Goal: Answer question/provide support: Share knowledge or assist other users

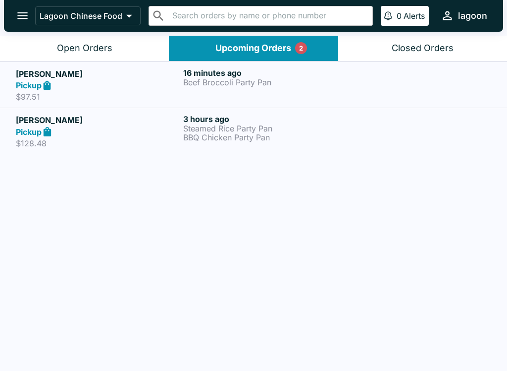
click at [116, 73] on h5 "[PERSON_NAME]" at bounding box center [98, 74] width 164 height 12
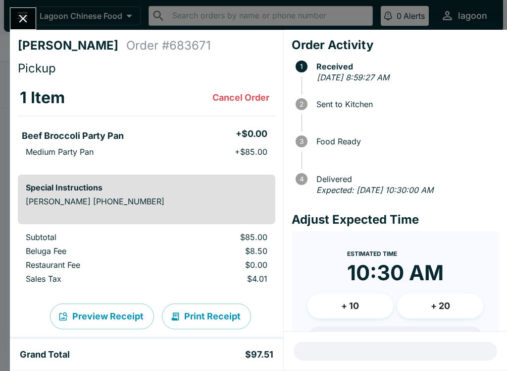
click at [25, 15] on icon "Close" at bounding box center [22, 18] width 13 height 13
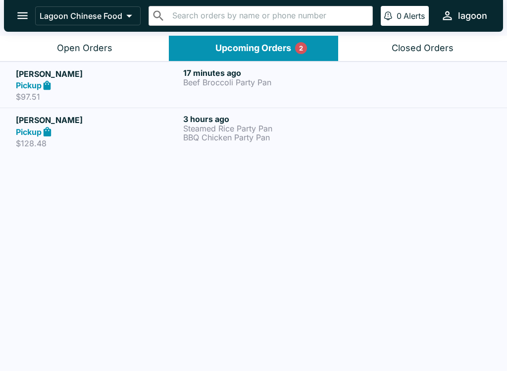
click at [125, 136] on div "Pickup" at bounding box center [98, 131] width 164 height 11
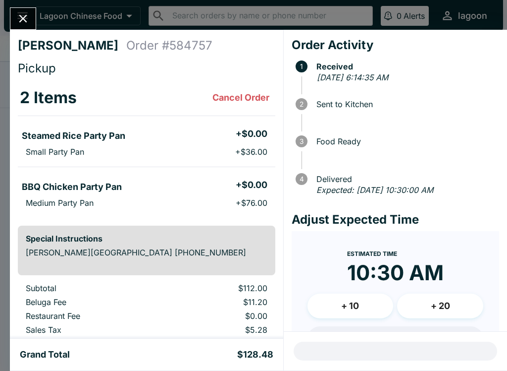
click at [28, 14] on icon "Close" at bounding box center [22, 18] width 13 height 13
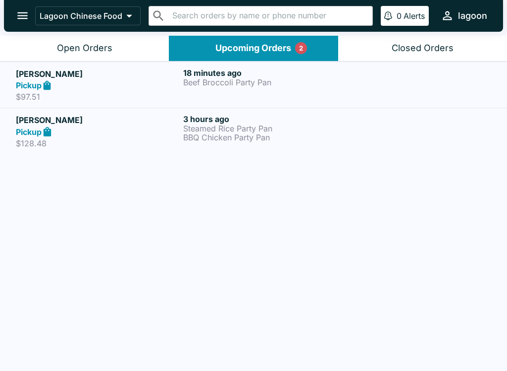
scroll to position [1, 0]
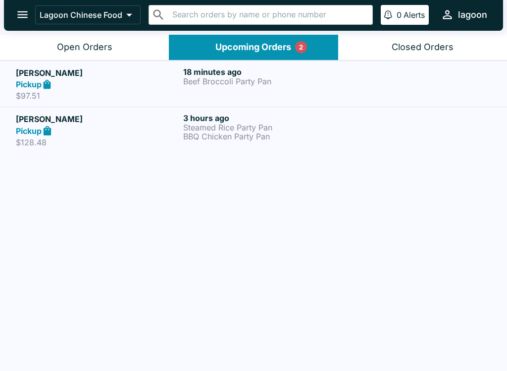
click at [77, 36] on button "Open Orders" at bounding box center [84, 47] width 169 height 25
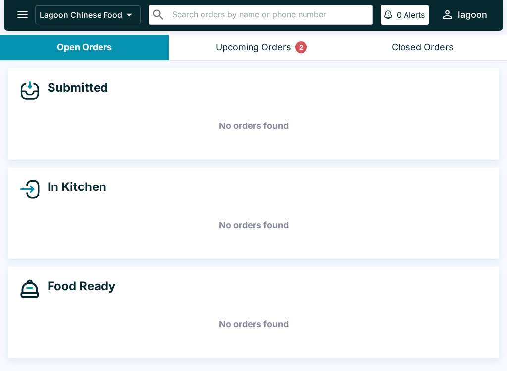
click at [267, 44] on div "Upcoming Orders 2" at bounding box center [253, 47] width 75 height 11
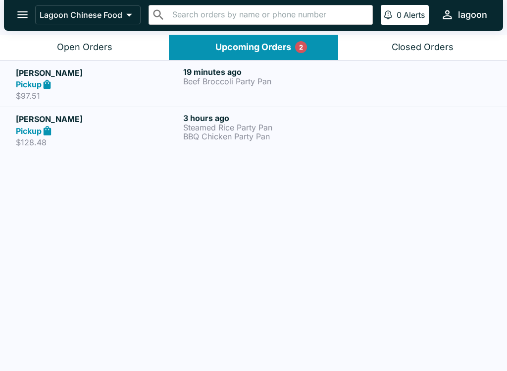
click at [106, 83] on div "Pickup" at bounding box center [98, 84] width 164 height 11
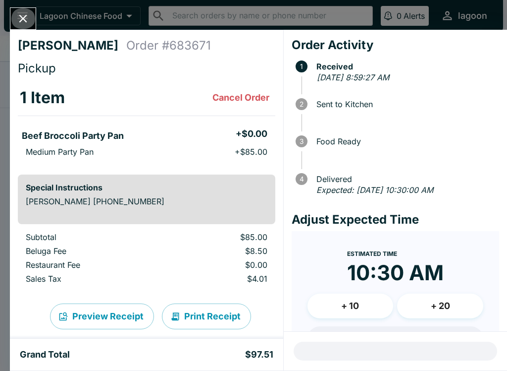
click at [25, 21] on icon "Close" at bounding box center [22, 18] width 13 height 13
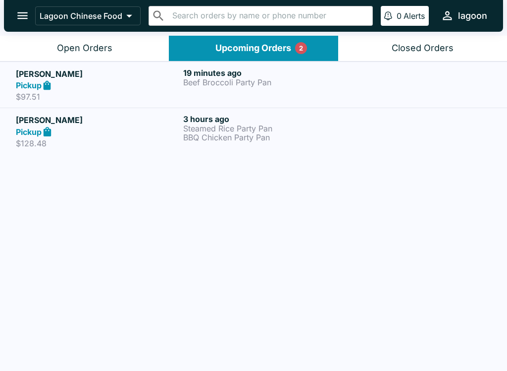
click at [84, 125] on h5 "[PERSON_NAME]" at bounding box center [98, 120] width 164 height 12
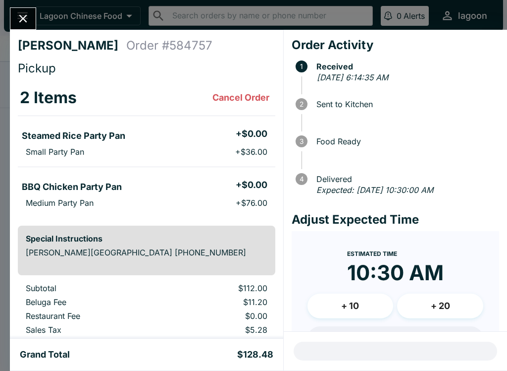
click at [27, 23] on icon "Close" at bounding box center [22, 18] width 13 height 13
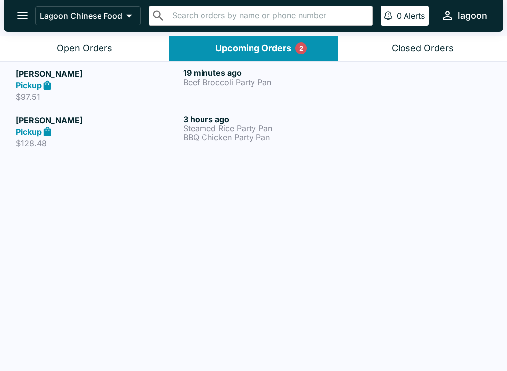
click at [87, 45] on div "Open Orders" at bounding box center [85, 48] width 56 height 11
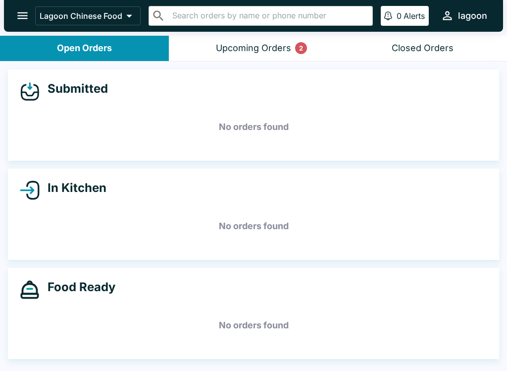
click at [256, 40] on button "Upcoming Orders 2" at bounding box center [253, 48] width 169 height 25
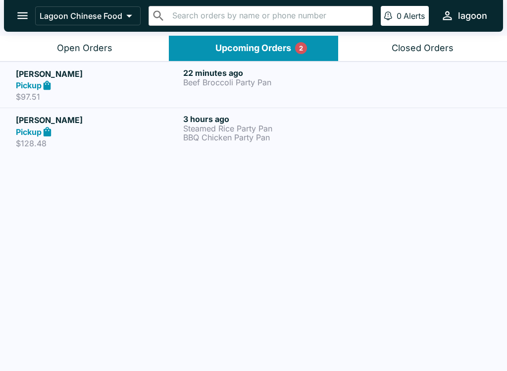
click at [28, 132] on strong "Pickup" at bounding box center [29, 132] width 26 height 10
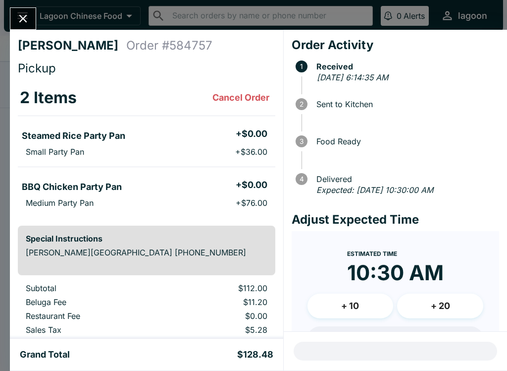
click at [26, 22] on icon "Close" at bounding box center [23, 19] width 8 height 8
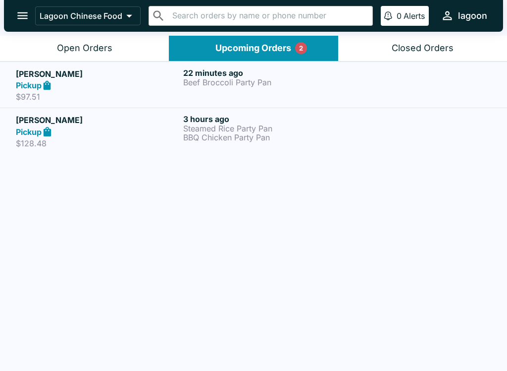
click at [77, 38] on button "Open Orders" at bounding box center [84, 48] width 169 height 25
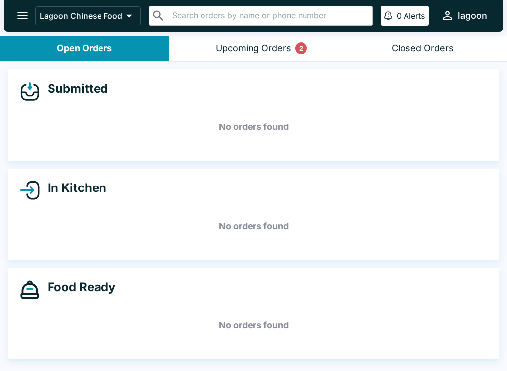
click at [260, 47] on div "Upcoming Orders 2" at bounding box center [253, 48] width 75 height 11
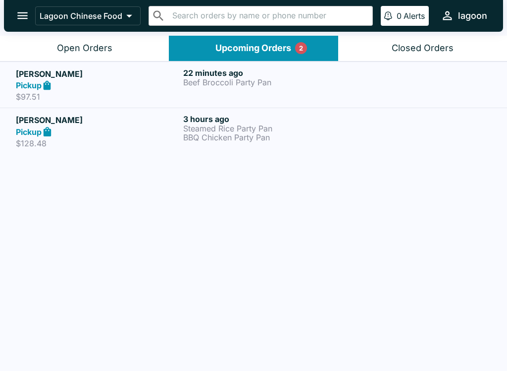
click at [65, 131] on div "Pickup" at bounding box center [98, 131] width 164 height 11
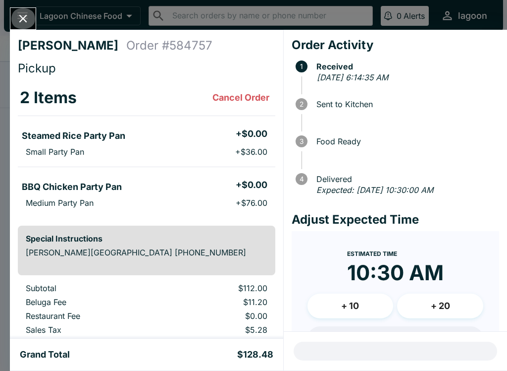
click at [26, 29] on button "Close" at bounding box center [22, 18] width 25 height 21
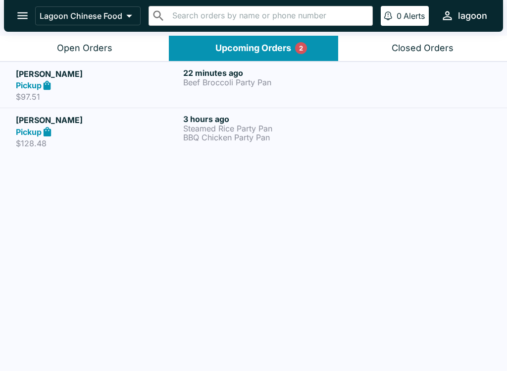
click at [101, 43] on div "Open Orders" at bounding box center [85, 48] width 56 height 11
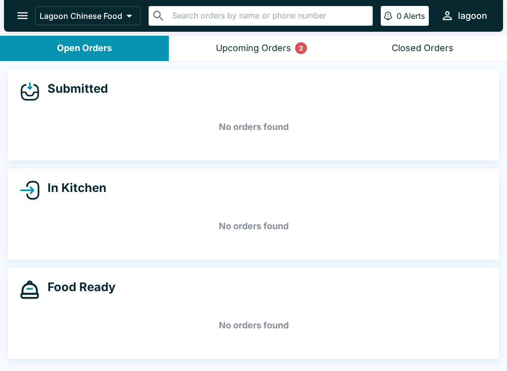
click at [307, 40] on button "Upcoming Orders 2" at bounding box center [253, 48] width 169 height 25
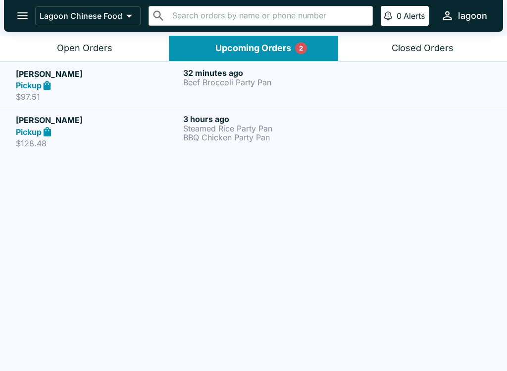
click at [108, 92] on p "$97.51" at bounding box center [98, 97] width 164 height 10
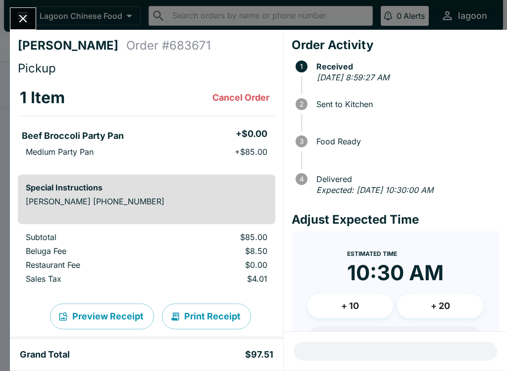
click at [25, 13] on icon "Close" at bounding box center [22, 18] width 13 height 13
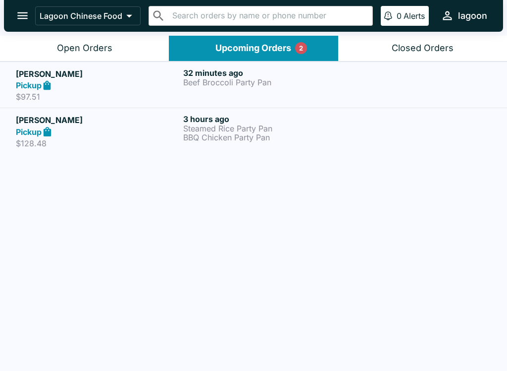
click at [95, 50] on div "Open Orders" at bounding box center [85, 48] width 56 height 11
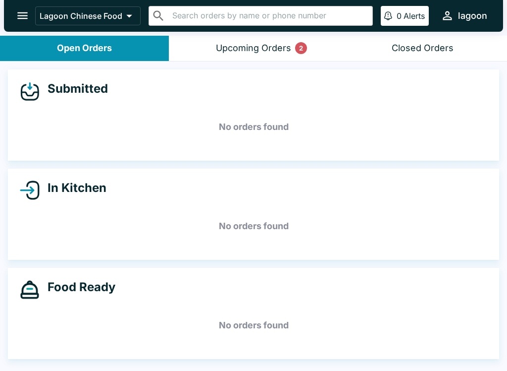
click at [243, 48] on div "Upcoming Orders 2" at bounding box center [253, 48] width 75 height 11
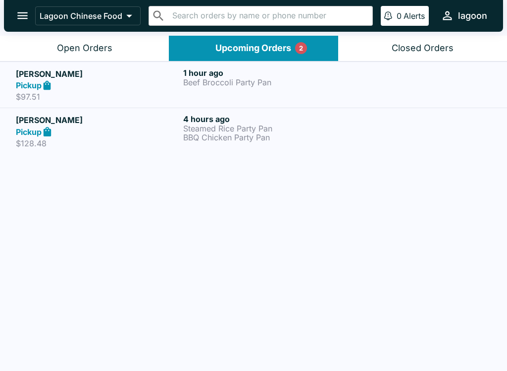
click at [100, 81] on div "Pickup" at bounding box center [98, 85] width 164 height 11
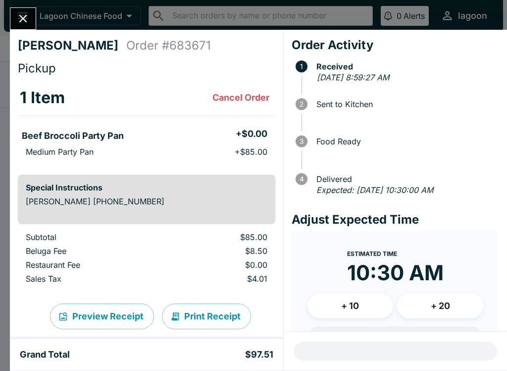
click at [20, 18] on icon "Close" at bounding box center [22, 18] width 13 height 13
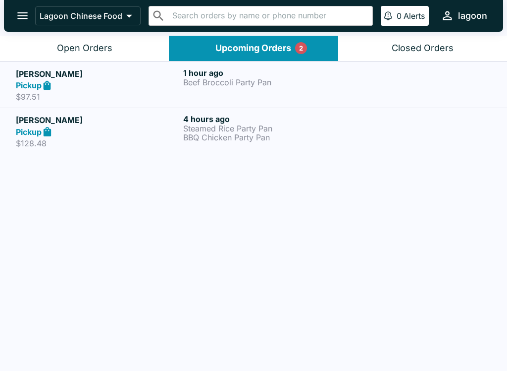
click at [107, 48] on div "Open Orders" at bounding box center [85, 48] width 56 height 11
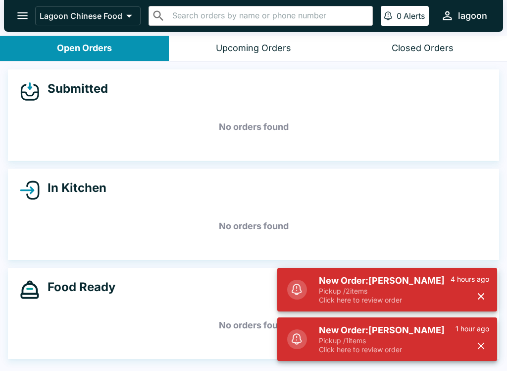
click at [490, 289] on div "New Order: [PERSON_NAME] / 2 items Click here to review order 4 hours ago" at bounding box center [404, 290] width 178 height 38
click at [482, 293] on icon "button" at bounding box center [481, 295] width 11 height 11
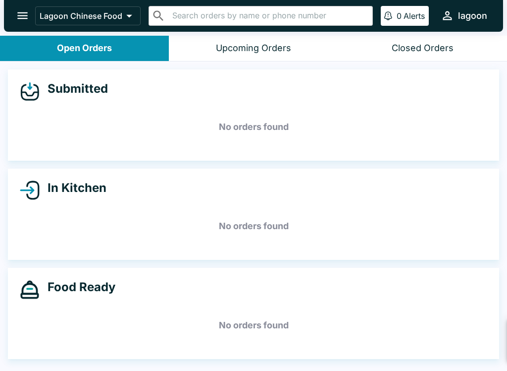
scroll to position [1, 0]
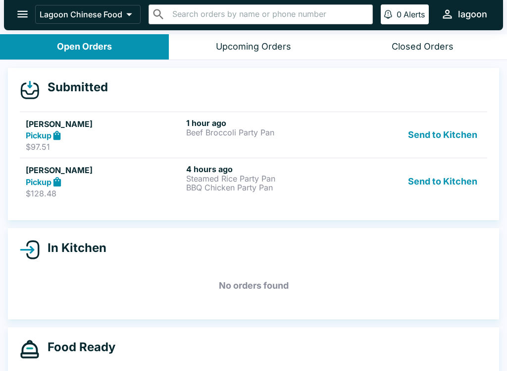
click at [450, 138] on button "Send to Kitchen" at bounding box center [442, 135] width 77 height 34
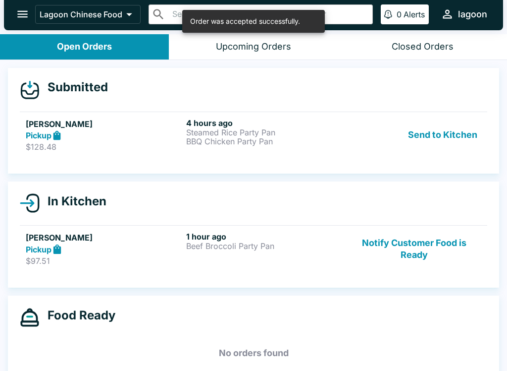
click at [466, 137] on button "Send to Kitchen" at bounding box center [442, 135] width 77 height 34
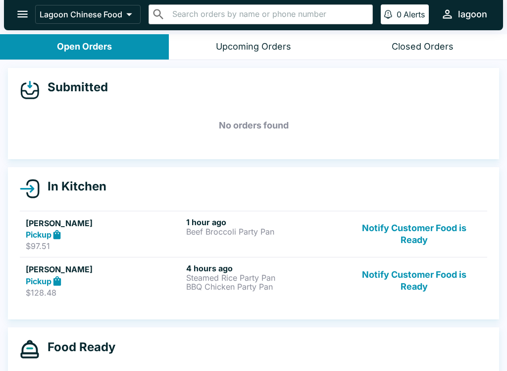
click at [122, 234] on div "Pickup" at bounding box center [104, 234] width 157 height 11
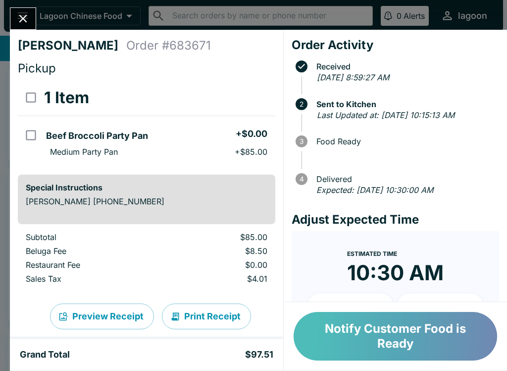
click at [387, 334] on button "Notify Customer Food is Ready" at bounding box center [396, 336] width 204 height 49
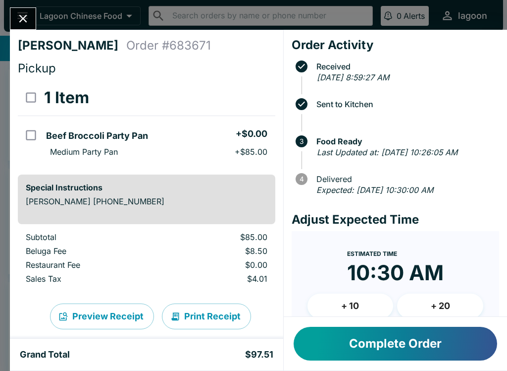
click at [21, 19] on icon "Close" at bounding box center [22, 18] width 13 height 13
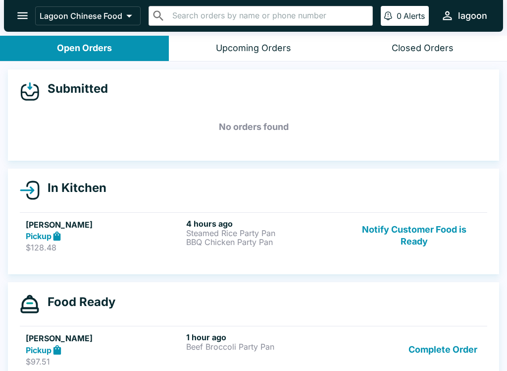
click at [119, 353] on div "Pickup" at bounding box center [104, 349] width 157 height 11
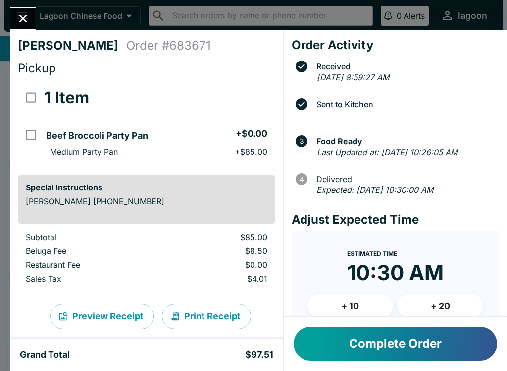
click at [24, 28] on button "Close" at bounding box center [22, 18] width 25 height 21
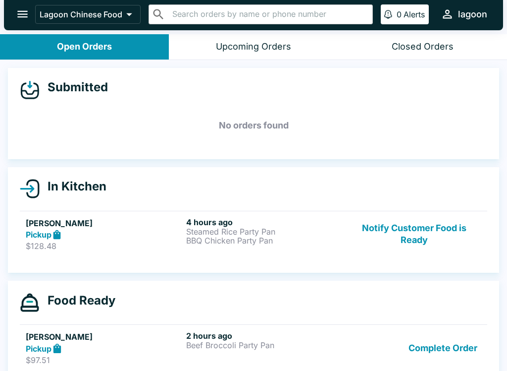
click at [135, 238] on div "Pickup" at bounding box center [104, 234] width 157 height 11
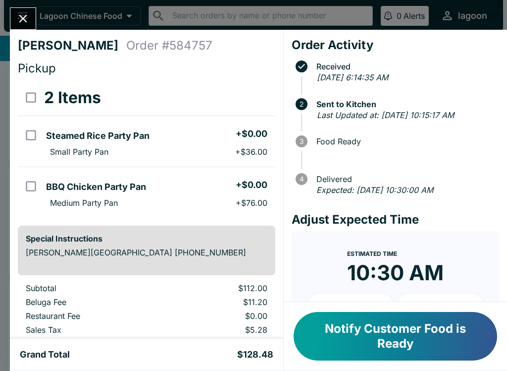
click at [383, 355] on button "Notify Customer Food is Ready" at bounding box center [396, 336] width 204 height 49
